Goal: Transaction & Acquisition: Purchase product/service

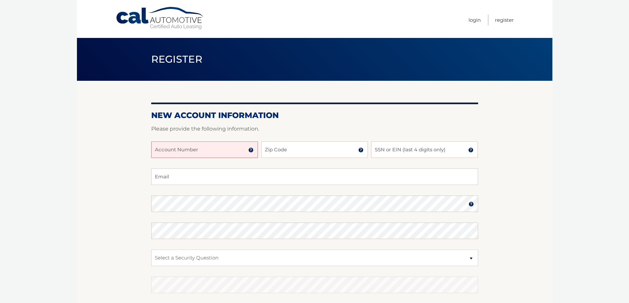
click at [196, 156] on input "Account Number" at bounding box center [204, 150] width 107 height 17
type input "44455985550"
click at [316, 155] on input "Zip Code" at bounding box center [314, 150] width 107 height 17
type input "33029"
click at [419, 150] on input "SSN or EIN (last 4 digits only)" at bounding box center [424, 150] width 107 height 17
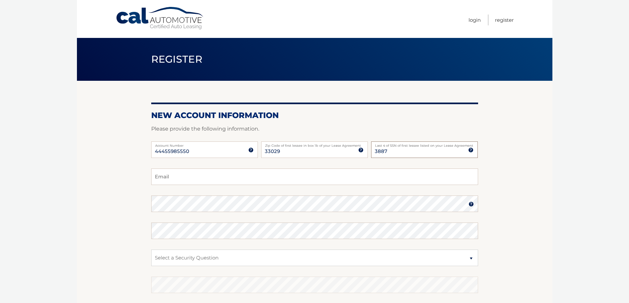
type input "3887"
click at [219, 177] on input "Email" at bounding box center [314, 177] width 327 height 17
type input "cuadrado.teresa@yahooo.es"
click at [240, 259] on select "Select a Security Question What was the name of your elementary school? What is…" at bounding box center [314, 258] width 327 height 17
select select "2"
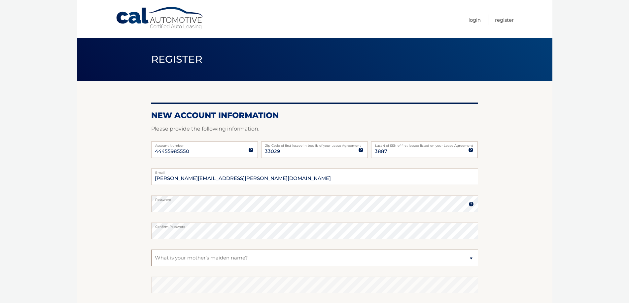
click at [151, 250] on select "Select a Security Question What was the name of your elementary school? What is…" at bounding box center [314, 258] width 327 height 17
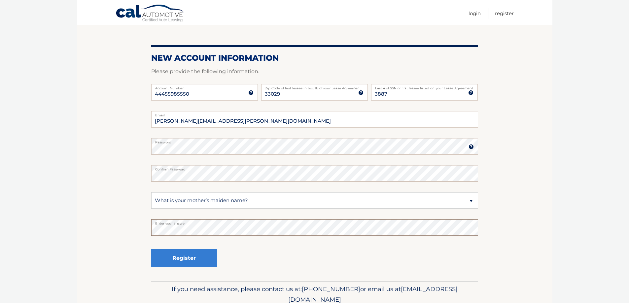
scroll to position [60, 0]
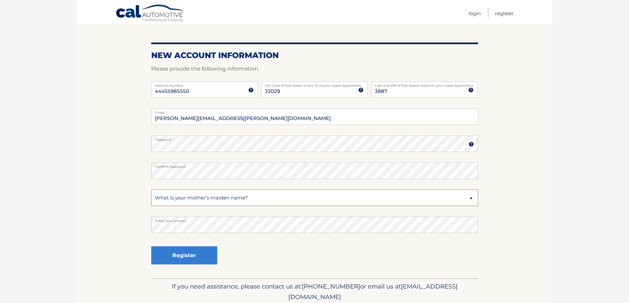
click at [172, 198] on select "Select a Security Question What was the name of your elementary school? What is…" at bounding box center [314, 198] width 327 height 17
click at [196, 258] on button "Register" at bounding box center [184, 256] width 66 height 18
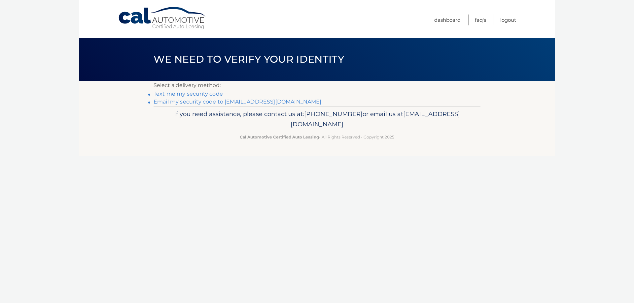
click at [187, 96] on link "Text me my security code" at bounding box center [188, 94] width 69 height 6
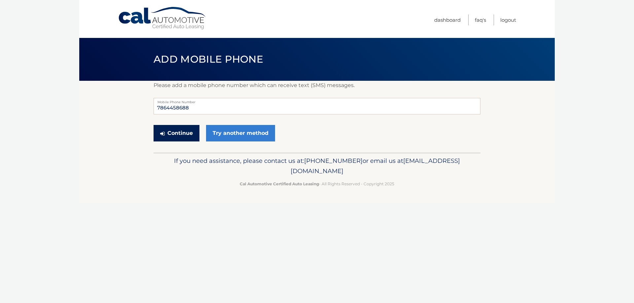
click at [184, 136] on button "Continue" at bounding box center [177, 133] width 46 height 17
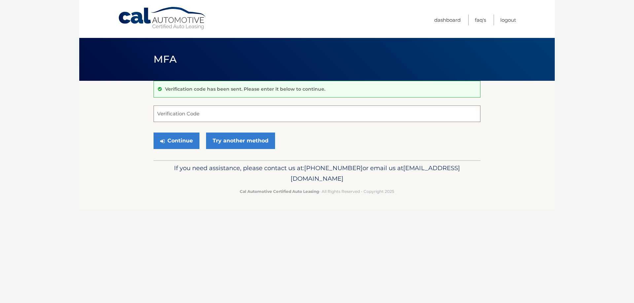
click at [188, 115] on input "Verification Code" at bounding box center [317, 114] width 327 height 17
type input "599538"
click at [180, 138] on button "Continue" at bounding box center [177, 141] width 46 height 17
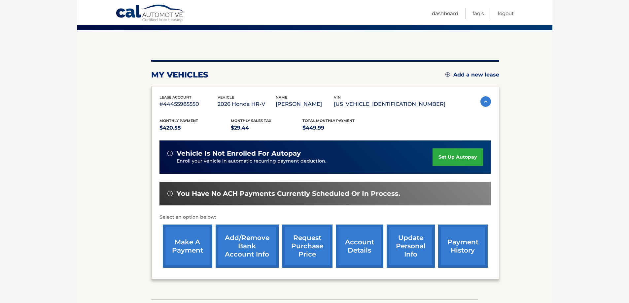
scroll to position [52, 0]
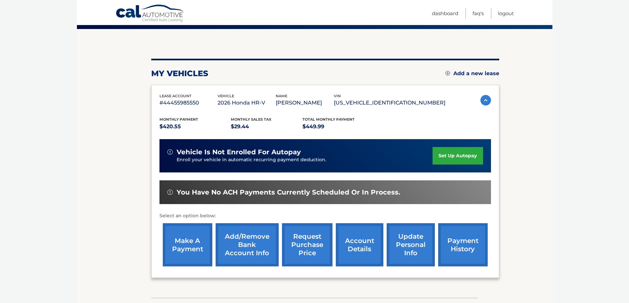
click at [469, 154] on link "set up autopay" at bounding box center [458, 155] width 50 height 17
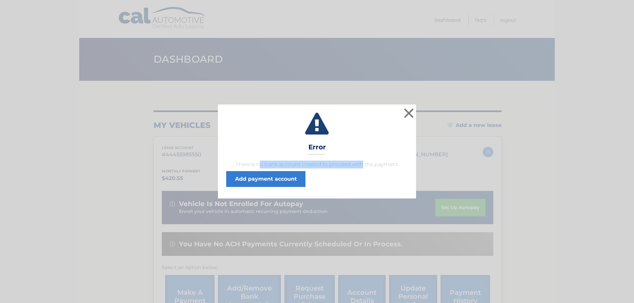
drag, startPoint x: 263, startPoint y: 163, endPoint x: 363, endPoint y: 163, distance: 99.7
click at [363, 163] on p "There is no bank account created to proceed with the payment." at bounding box center [317, 165] width 182 height 8
click at [261, 184] on link "Add payment account" at bounding box center [265, 179] width 79 height 16
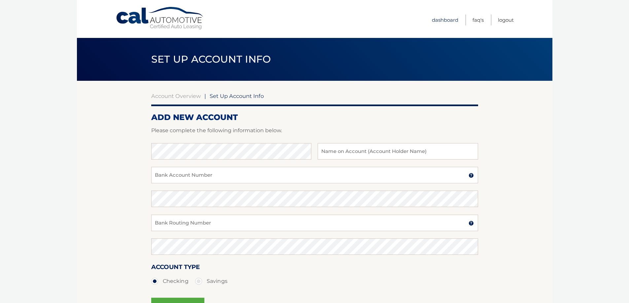
click at [443, 19] on link "Dashboard" at bounding box center [445, 20] width 26 height 11
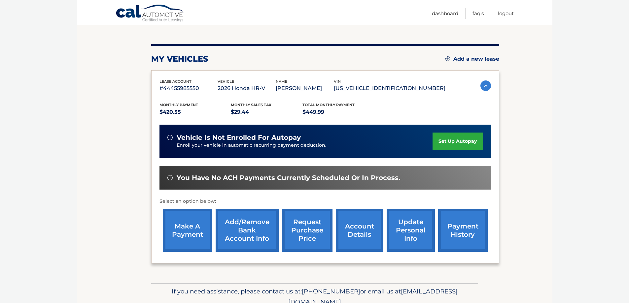
scroll to position [68, 0]
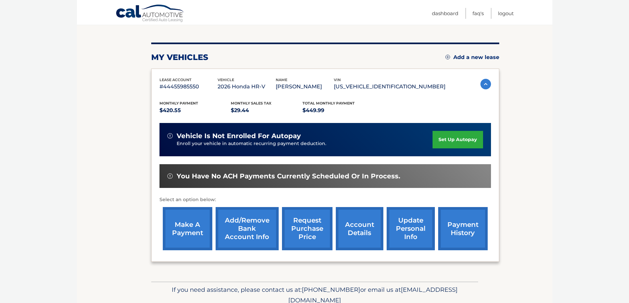
click at [195, 223] on link "make a payment" at bounding box center [188, 228] width 50 height 43
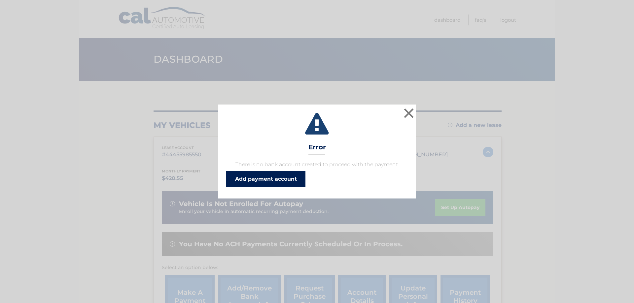
click at [268, 180] on link "Add payment account" at bounding box center [265, 179] width 79 height 16
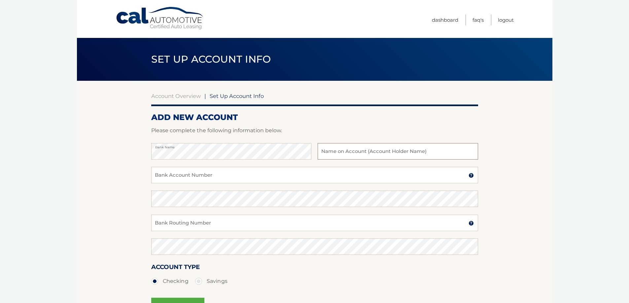
click at [368, 146] on input "text" at bounding box center [398, 151] width 160 height 17
type input "[PERSON_NAME]"
click at [240, 177] on input "Bank Account Number" at bounding box center [314, 175] width 327 height 17
click at [212, 170] on input "Bank Account Number" at bounding box center [314, 175] width 327 height 17
click at [213, 175] on input "Bank Account Number" at bounding box center [314, 175] width 327 height 17
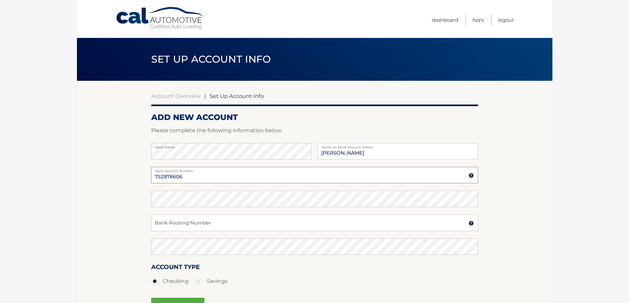
type input "752978606"
click at [182, 224] on input "Bank Routing Number" at bounding box center [314, 223] width 327 height 17
type input "267084131"
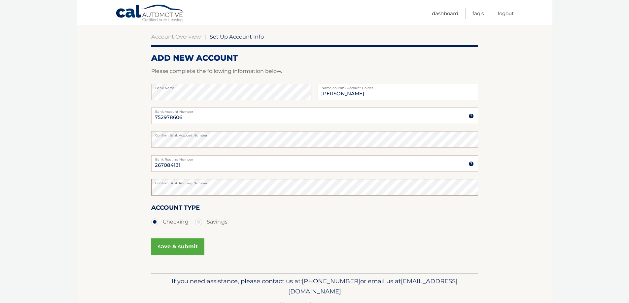
scroll to position [61, 0]
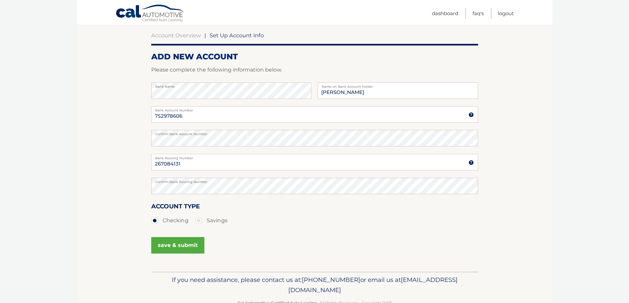
click at [174, 245] on button "save & submit" at bounding box center [177, 245] width 53 height 17
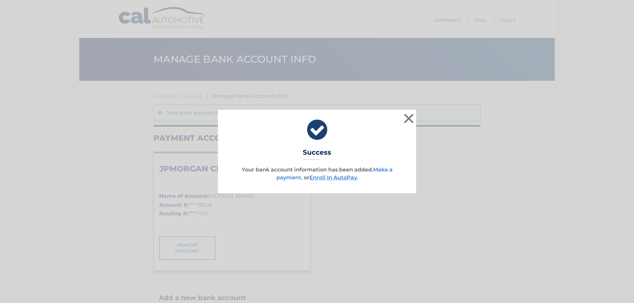
click at [390, 170] on link "Make a payment" at bounding box center [334, 174] width 116 height 14
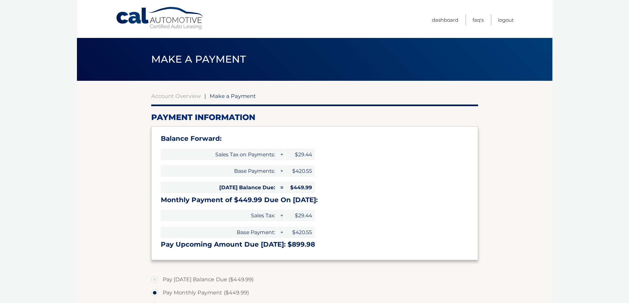
select select "Mjk4YTU0NDctNjE5Zi00NWUyLTllYjctMzY0N2Q0OGEwODEx"
drag, startPoint x: 297, startPoint y: 155, endPoint x: 318, endPoint y: 155, distance: 20.8
click at [318, 155] on div "Balance Forward: Sales Tax on Payments: + $29.44 Base Payments: + $420.55 Today…" at bounding box center [314, 193] width 327 height 134
click at [309, 189] on span "$449.99" at bounding box center [300, 188] width 30 height 12
drag, startPoint x: 186, startPoint y: 207, endPoint x: 310, endPoint y: 207, distance: 124.2
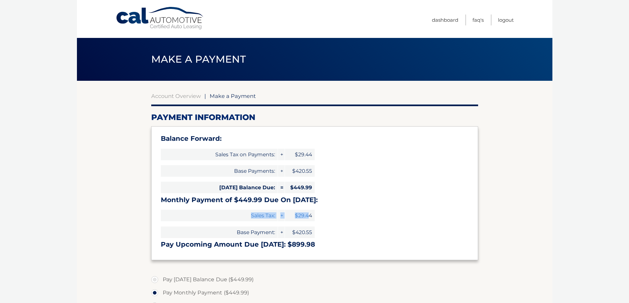
click at [310, 207] on div "Balance Forward: Sales Tax on Payments: + $29.44 Base Payments: + $420.55 [DATE…" at bounding box center [314, 193] width 327 height 134
click at [341, 197] on h3 "Monthly Payment of $449.99 Due On [DATE]:" at bounding box center [315, 200] width 308 height 8
drag, startPoint x: 302, startPoint y: 199, endPoint x: 321, endPoint y: 199, distance: 19.2
click at [321, 199] on h3 "Monthly Payment of $449.99 Due On Oct 01:" at bounding box center [315, 200] width 308 height 8
click at [361, 199] on h3 "Monthly Payment of $449.99 Due On Oct 01:" at bounding box center [315, 200] width 308 height 8
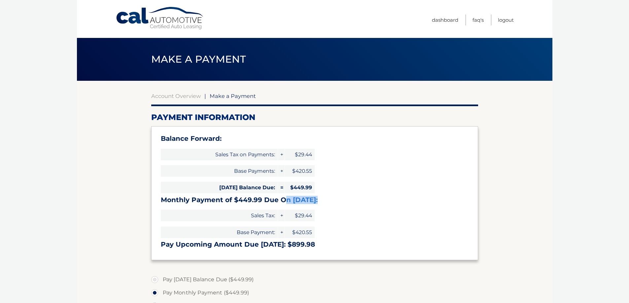
drag, startPoint x: 285, startPoint y: 200, endPoint x: 317, endPoint y: 200, distance: 31.7
click at [317, 200] on h3 "Monthly Payment of $449.99 Due On Oct 01:" at bounding box center [315, 200] width 308 height 8
click at [187, 201] on h3 "Monthly Payment of $449.99 Due On Oct 01:" at bounding box center [315, 200] width 308 height 8
drag, startPoint x: 258, startPoint y: 200, endPoint x: 324, endPoint y: 199, distance: 66.4
click at [324, 199] on h3 "Monthly Payment of $449.99 Due On Oct 01:" at bounding box center [315, 200] width 308 height 8
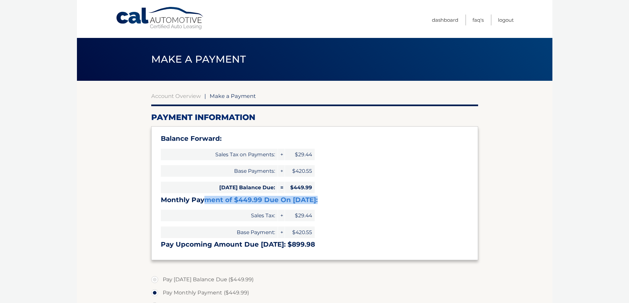
click at [348, 199] on h3 "Monthly Payment of $449.99 Due On Oct 01:" at bounding box center [315, 200] width 308 height 8
drag, startPoint x: 244, startPoint y: 234, endPoint x: 315, endPoint y: 233, distance: 71.7
click at [315, 233] on div "Balance Forward: Sales Tax on Payments: + $29.44 Base Payments: + $420.55 Today…" at bounding box center [314, 193] width 327 height 134
click at [345, 227] on div "Balance Forward: Sales Tax on Payments: + $29.44 Base Payments: + $420.55 Today…" at bounding box center [314, 193] width 327 height 134
click at [177, 95] on link "Account Overview" at bounding box center [176, 96] width 50 height 7
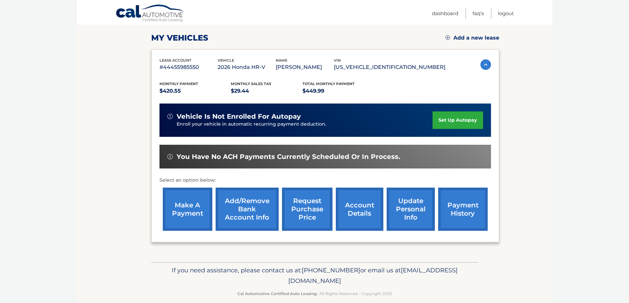
scroll to position [97, 0]
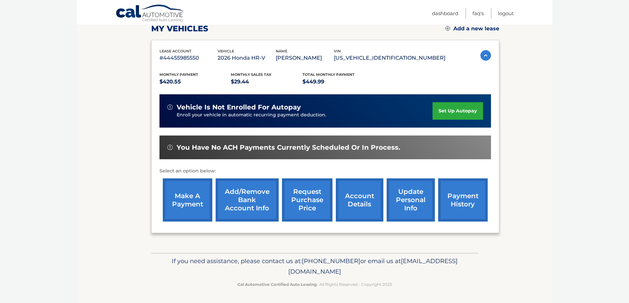
click at [188, 199] on link "make a payment" at bounding box center [188, 200] width 50 height 43
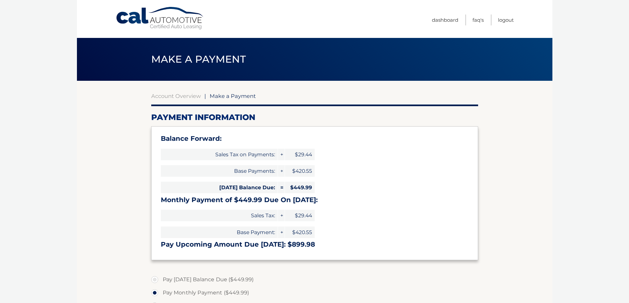
select select "Mjk4YTU0NDctNjE5Zi00NWUyLTllYjctMzY0N2Q0OGEwODEx"
drag, startPoint x: 209, startPoint y: 200, endPoint x: 314, endPoint y: 198, distance: 105.3
click at [313, 198] on h3 "Monthly Payment of $449.99 Due On [DATE]:" at bounding box center [315, 200] width 308 height 8
drag, startPoint x: 323, startPoint y: 247, endPoint x: 339, endPoint y: 247, distance: 16.8
click at [339, 247] on h3 "Pay Upcoming Amount Due [DATE]: $899.98" at bounding box center [315, 245] width 308 height 8
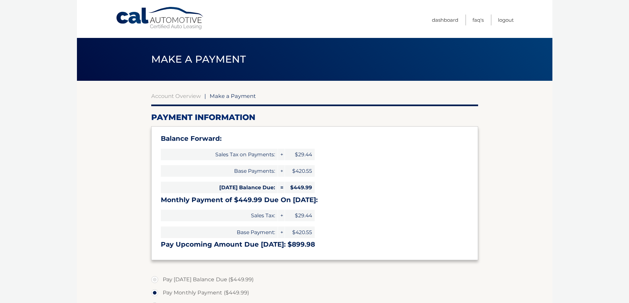
click at [171, 280] on label "Pay Today's Balance Due ($449.99)" at bounding box center [314, 279] width 327 height 13
click at [160, 280] on input "Pay Today's Balance Due ($449.99)" at bounding box center [157, 278] width 7 height 11
radio input "true"
drag, startPoint x: 272, startPoint y: 187, endPoint x: 327, endPoint y: 186, distance: 54.5
click at [327, 186] on div "Balance Forward: Sales Tax on Payments: + $29.44 Base Payments: + $420.55 Today…" at bounding box center [314, 193] width 327 height 134
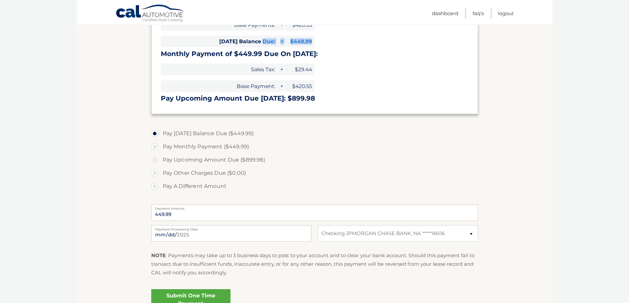
scroll to position [148, 0]
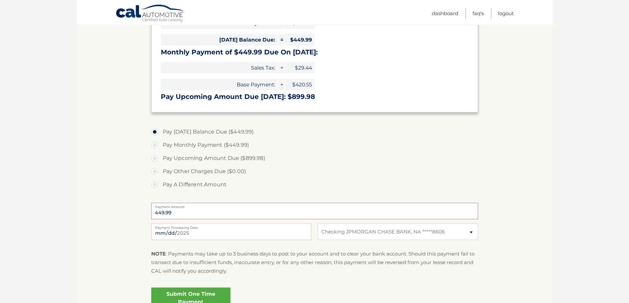
drag, startPoint x: 175, startPoint y: 210, endPoint x: 136, endPoint y: 210, distance: 38.6
click at [136, 210] on section "Account Overview | Make a Payment Payment Information Balance Forward: Sales Ta…" at bounding box center [314, 125] width 475 height 385
click at [195, 215] on input "449.99" at bounding box center [314, 211] width 327 height 17
click at [192, 187] on label "Pay A Different Amount" at bounding box center [314, 184] width 327 height 13
click at [160, 187] on input "Pay A Different Amount" at bounding box center [157, 183] width 7 height 11
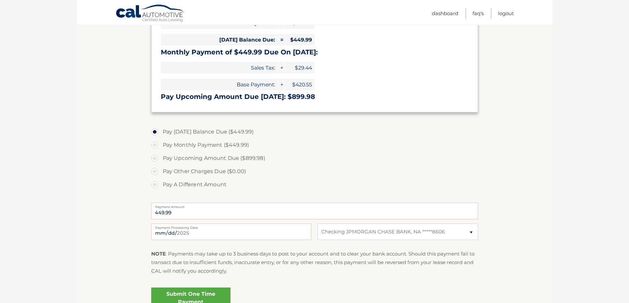
radio input "true"
click at [179, 211] on input "Payment Amount" at bounding box center [314, 211] width 327 height 17
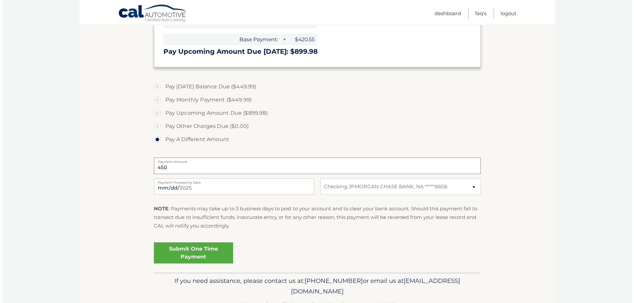
scroll to position [197, 0]
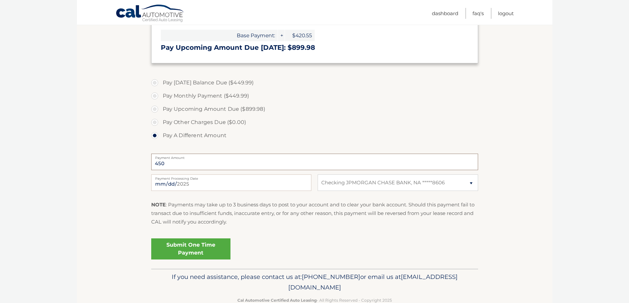
type input "450"
click at [177, 246] on link "Submit One Time Payment" at bounding box center [190, 249] width 79 height 21
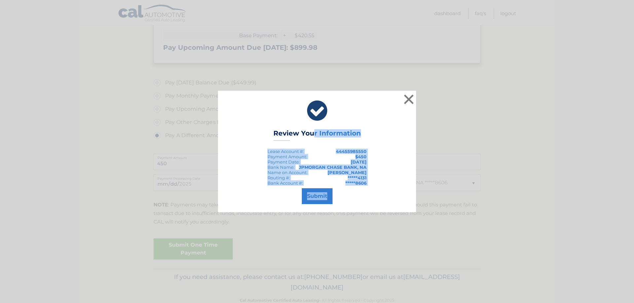
drag, startPoint x: 313, startPoint y: 130, endPoint x: 371, endPoint y: 189, distance: 82.4
click at [371, 189] on div "× Review Your Information Lease Account #: 44455985550 Payment Amount: $450 Pay…" at bounding box center [317, 152] width 198 height 122
click at [382, 183] on div "× Review Your Information Lease Account #: 44455985550 Payment Amount: $450 Pay…" at bounding box center [317, 152] width 198 height 122
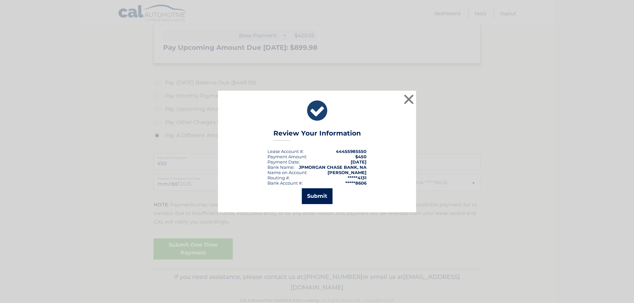
click at [316, 195] on button "Submit" at bounding box center [317, 197] width 31 height 16
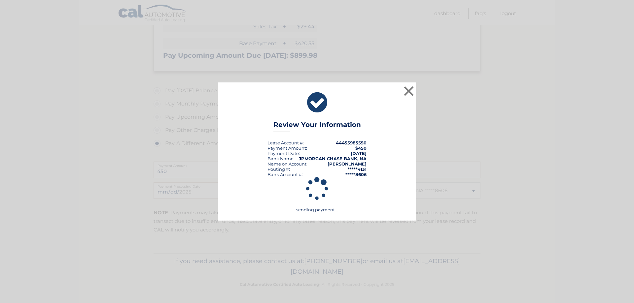
scroll to position [189, 0]
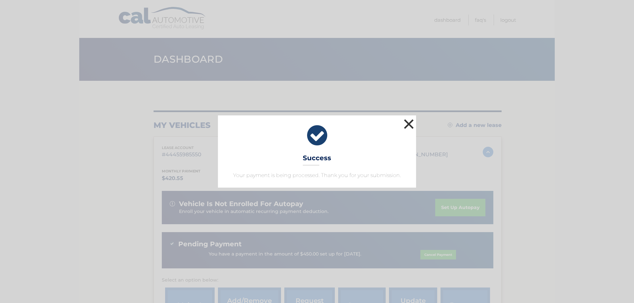
click at [409, 123] on button "×" at bounding box center [408, 124] width 13 height 13
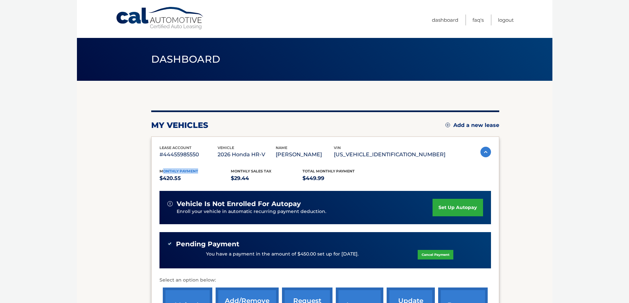
drag, startPoint x: 162, startPoint y: 171, endPoint x: 224, endPoint y: 169, distance: 61.8
click at [224, 169] on div "Monthly Payment $420.55" at bounding box center [195, 175] width 72 height 15
drag, startPoint x: 315, startPoint y: 255, endPoint x: 360, endPoint y: 255, distance: 44.6
click at [360, 255] on div "You have a payment in the amount of $450.00 set up for 9/2/2025. Cancel Payment" at bounding box center [325, 254] width 316 height 13
click at [342, 254] on p "You have a payment in the amount of $450.00 set up for [DATE]." at bounding box center [282, 254] width 153 height 7
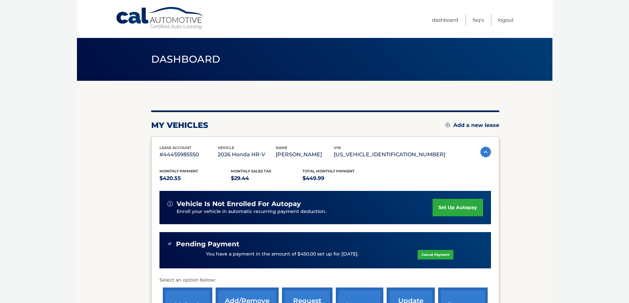
click at [186, 247] on span "Pending Payment" at bounding box center [207, 244] width 63 height 8
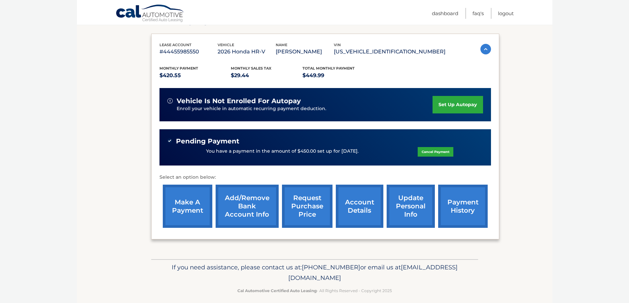
scroll to position [109, 0]
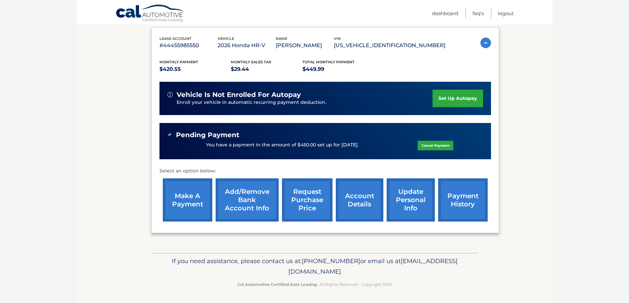
click at [360, 207] on link "account details" at bounding box center [360, 200] width 48 height 43
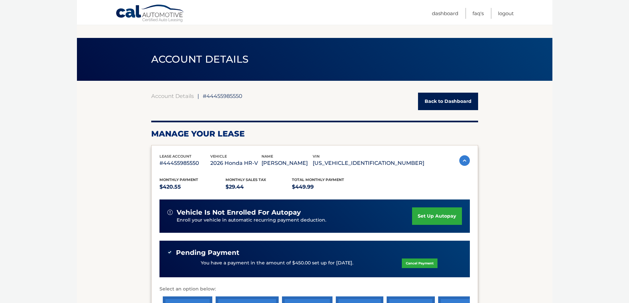
scroll to position [265, 0]
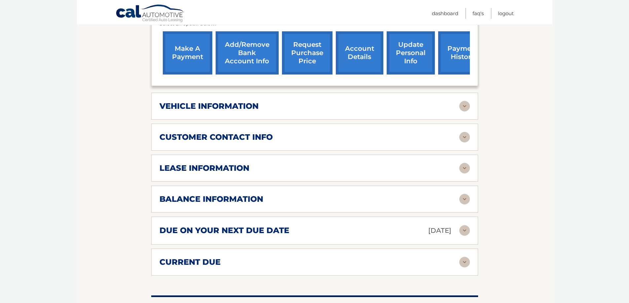
click at [461, 199] on img at bounding box center [464, 199] width 11 height 11
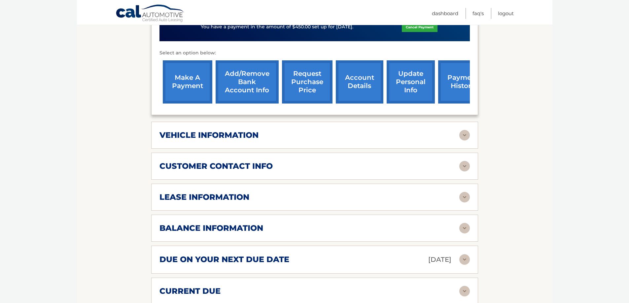
scroll to position [256, 0]
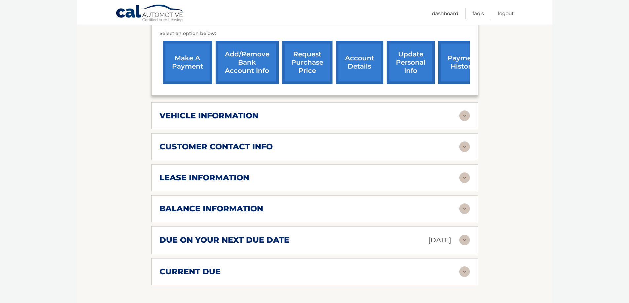
click at [466, 118] on img at bounding box center [464, 116] width 11 height 11
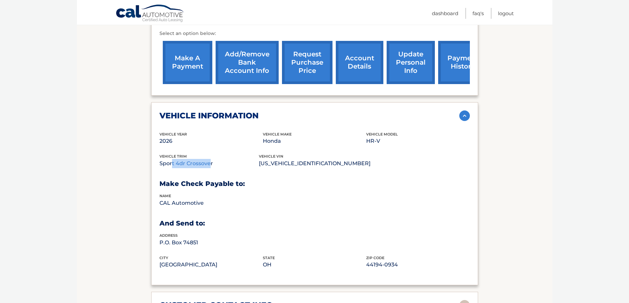
drag, startPoint x: 171, startPoint y: 163, endPoint x: 208, endPoint y: 162, distance: 37.0
click at [208, 162] on p "Sport 4dr Crossover" at bounding box center [208, 163] width 99 height 9
drag, startPoint x: 167, startPoint y: 222, endPoint x: 254, endPoint y: 222, distance: 87.5
click at [254, 222] on h3 "And Send to:" at bounding box center [314, 224] width 310 height 8
click at [464, 116] on img at bounding box center [464, 116] width 11 height 11
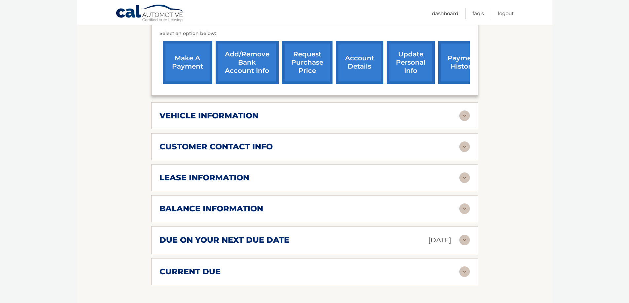
click at [461, 143] on img at bounding box center [464, 147] width 11 height 11
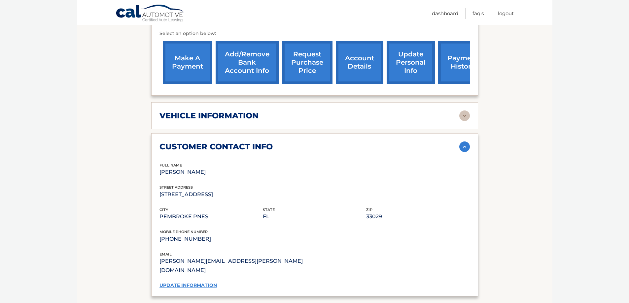
click at [466, 149] on img at bounding box center [464, 147] width 11 height 11
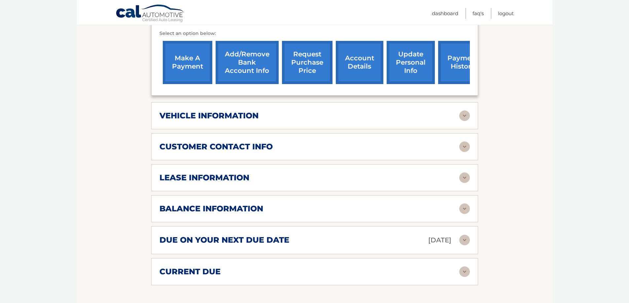
click at [370, 167] on div "lease information Contract Start Date Jul 29, 2025 Term 39 Maturity Date Oct 29…" at bounding box center [314, 177] width 327 height 27
click at [458, 177] on div "lease information" at bounding box center [309, 178] width 300 height 10
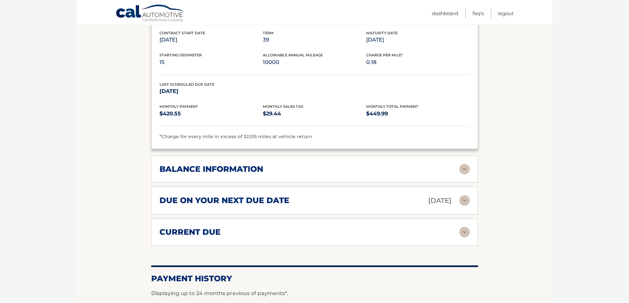
scroll to position [424, 0]
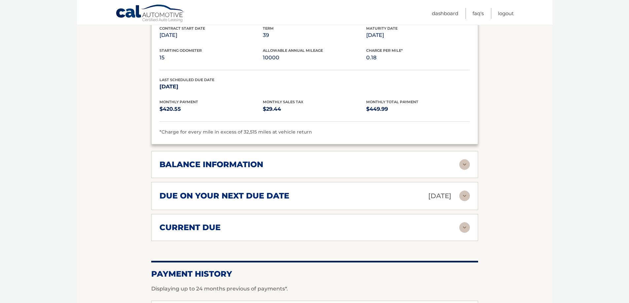
click at [465, 166] on img at bounding box center [464, 164] width 11 height 11
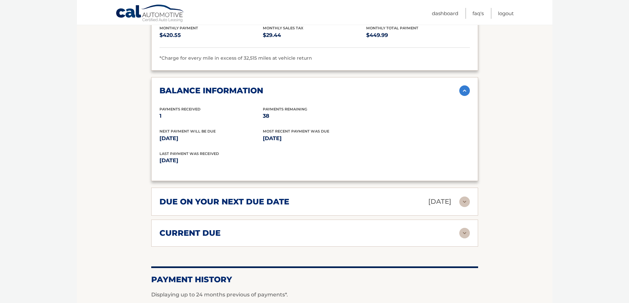
scroll to position [513, 0]
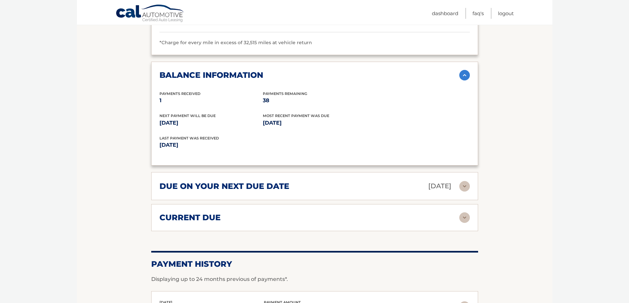
click at [464, 187] on img at bounding box center [464, 186] width 11 height 11
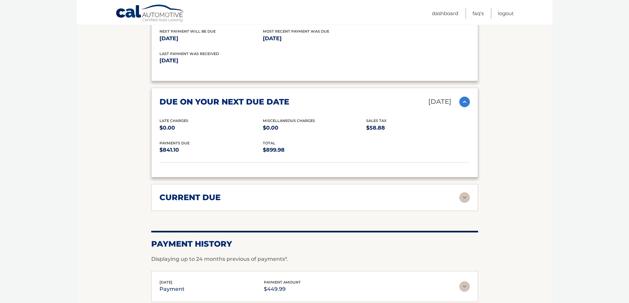
scroll to position [601, 0]
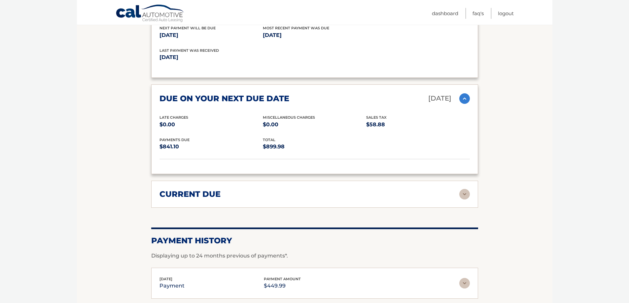
click at [466, 195] on img at bounding box center [464, 194] width 11 height 11
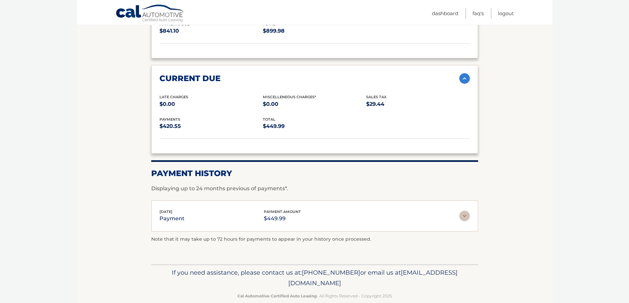
scroll to position [722, 0]
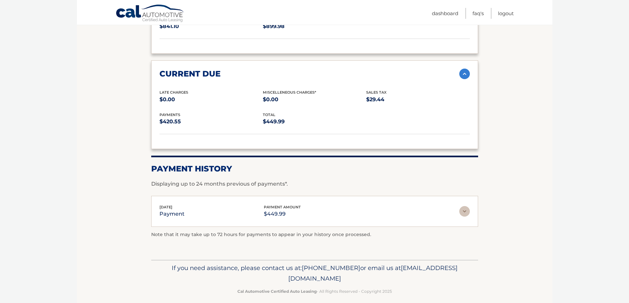
click at [465, 210] on img at bounding box center [464, 211] width 11 height 11
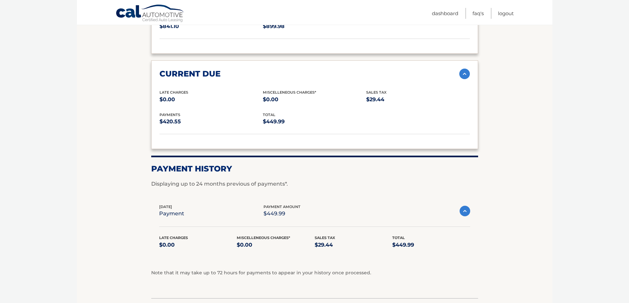
drag, startPoint x: 171, startPoint y: 271, endPoint x: 388, endPoint y: 267, distance: 217.0
click at [172, 208] on span "Jul 29, 2025" at bounding box center [165, 207] width 13 height 5
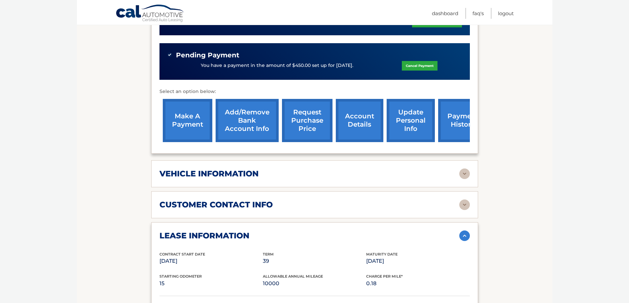
scroll to position [0, 0]
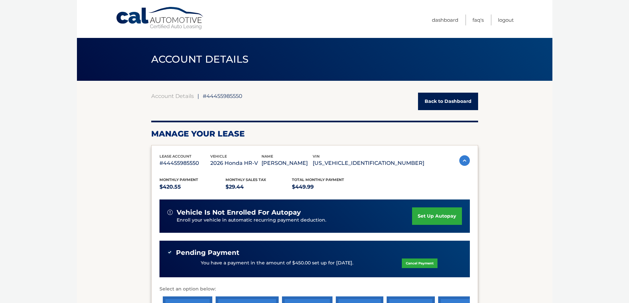
click at [454, 99] on link "Back to Dashboard" at bounding box center [448, 101] width 60 height 17
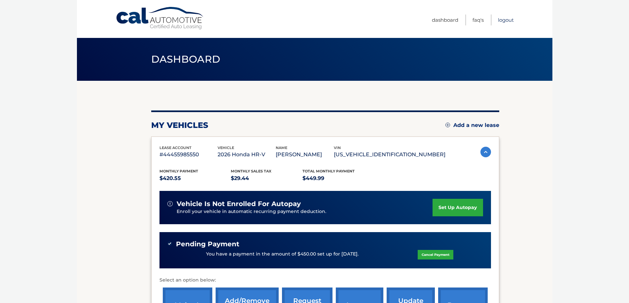
click at [506, 19] on link "Logout" at bounding box center [506, 20] width 16 height 11
